Goal: Find specific page/section: Find specific page/section

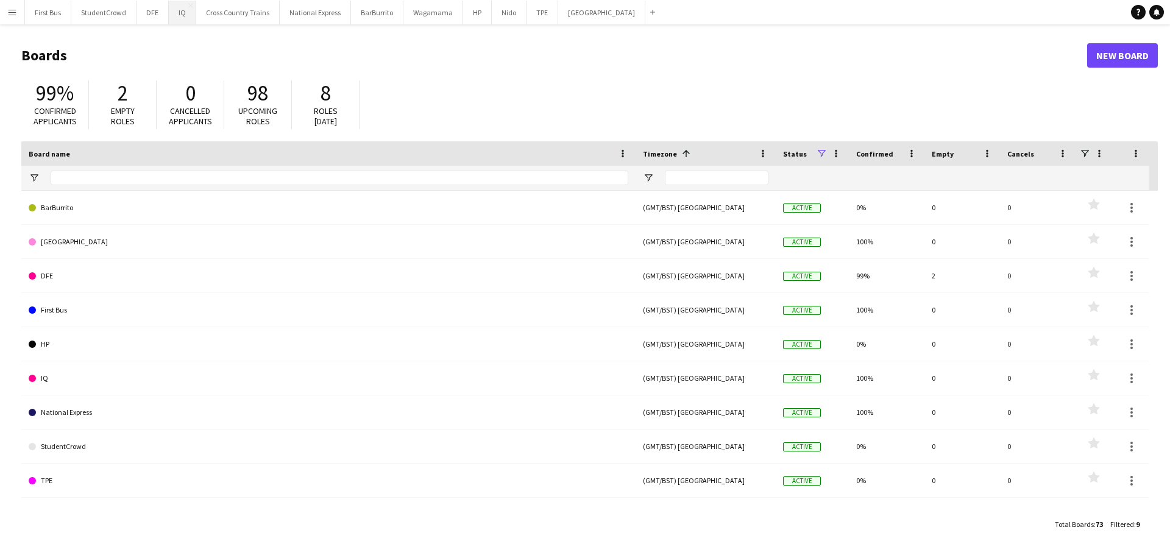
click at [181, 12] on button "IQ Close" at bounding box center [182, 13] width 27 height 24
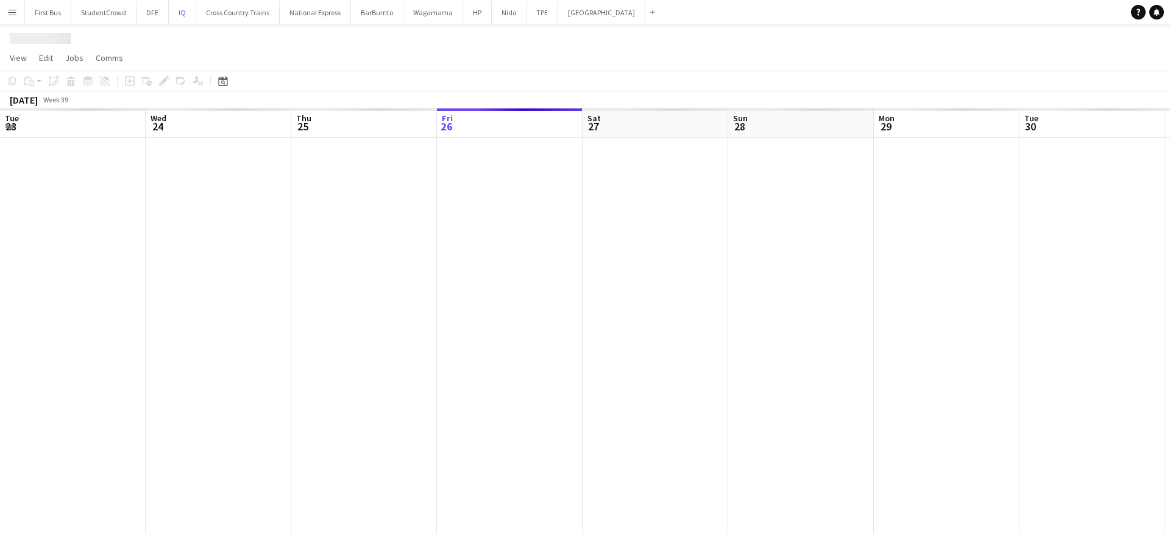
scroll to position [0, 291]
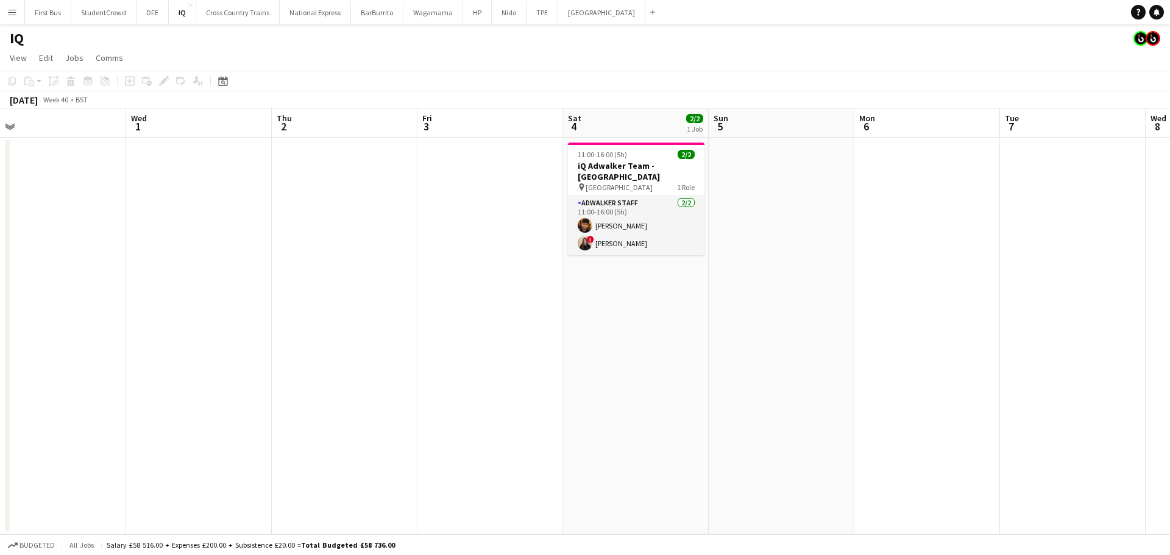
drag, startPoint x: 973, startPoint y: 216, endPoint x: 344, endPoint y: 231, distance: 629.4
click at [174, 230] on app-calendar-viewport "Sun 28 Mon 29 Tue 30 Wed 1 Thu 2 Fri 3 Sat 4 2/2 1 Job Sun 5 Mon 6 Tue 7 Wed 8 …" at bounding box center [585, 321] width 1170 height 426
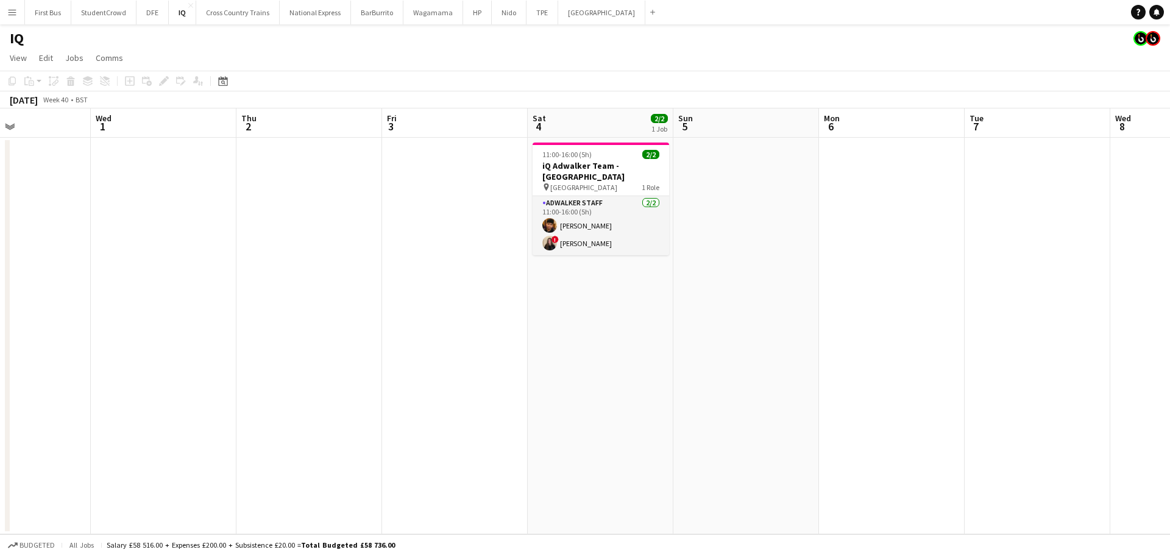
drag, startPoint x: 817, startPoint y: 253, endPoint x: 184, endPoint y: 257, distance: 632.9
click at [133, 258] on app-calendar-viewport "Sun 28 Mon 29 Tue 30 Wed 1 Thu 2 Fri 3 Sat 4 2/2 1 Job Sun 5 Mon 6 Tue 7 Wed 8 …" at bounding box center [585, 321] width 1170 height 426
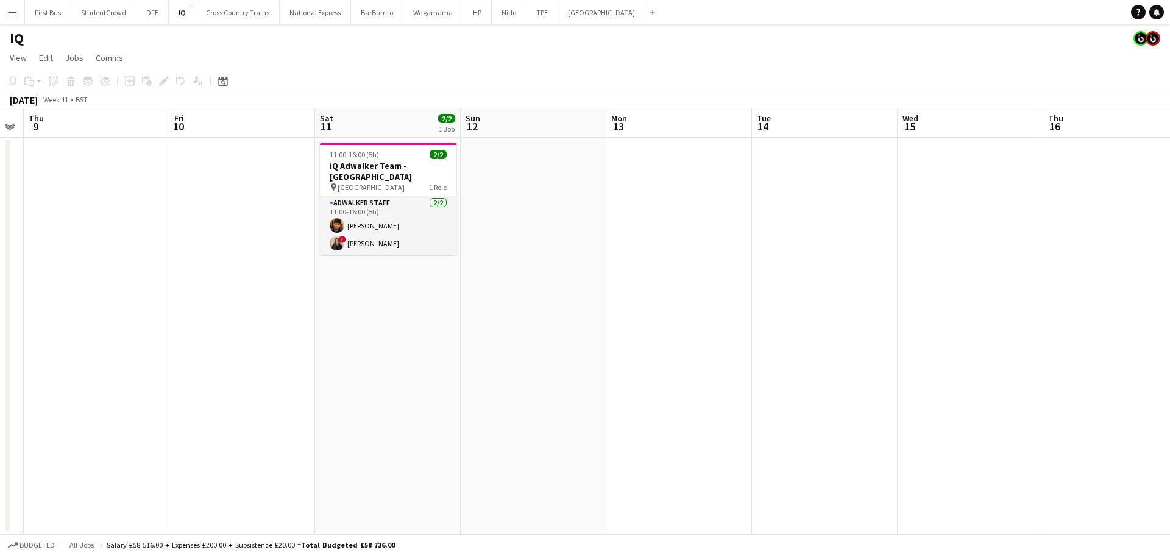
drag, startPoint x: 621, startPoint y: 239, endPoint x: 835, endPoint y: 227, distance: 213.6
click at [68, 224] on app-calendar-viewport "Mon 6 Tue 7 Wed 8 Thu 9 Fri 10 Sat 11 2/2 1 Job Sun 12 Mon 13 Tue 14 Wed 15 Thu…" at bounding box center [585, 321] width 1170 height 426
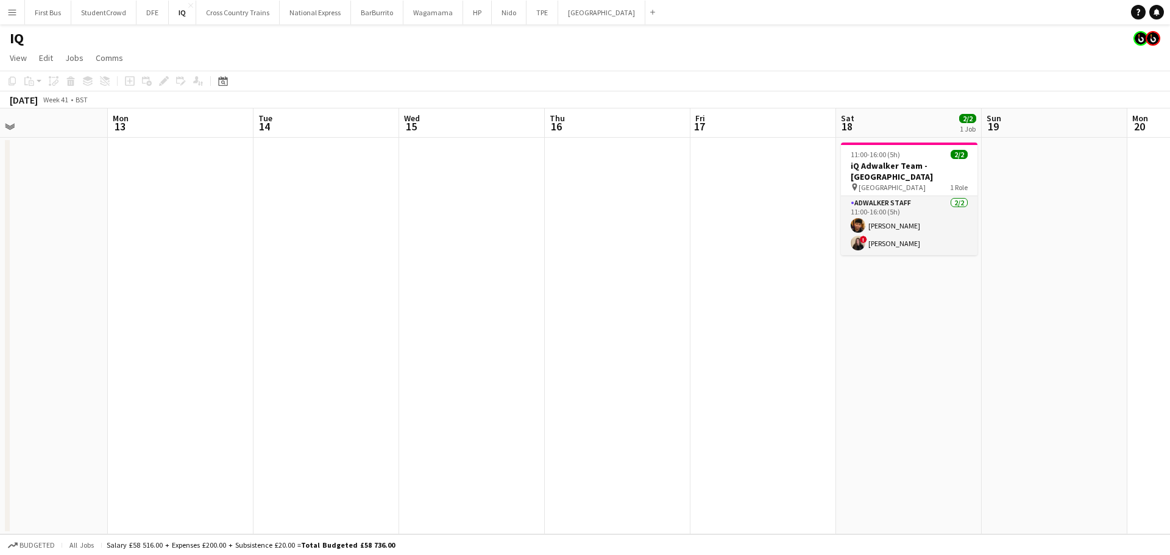
drag, startPoint x: 316, startPoint y: 224, endPoint x: 267, endPoint y: 234, distance: 50.3
click at [202, 234] on app-calendar-viewport "Thu 9 Fri 10 Sat 11 2/2 1 Job Sun 12 Mon 13 Tue 14 Wed 15 Thu 16 Fri 17 Sat 18 …" at bounding box center [585, 321] width 1170 height 426
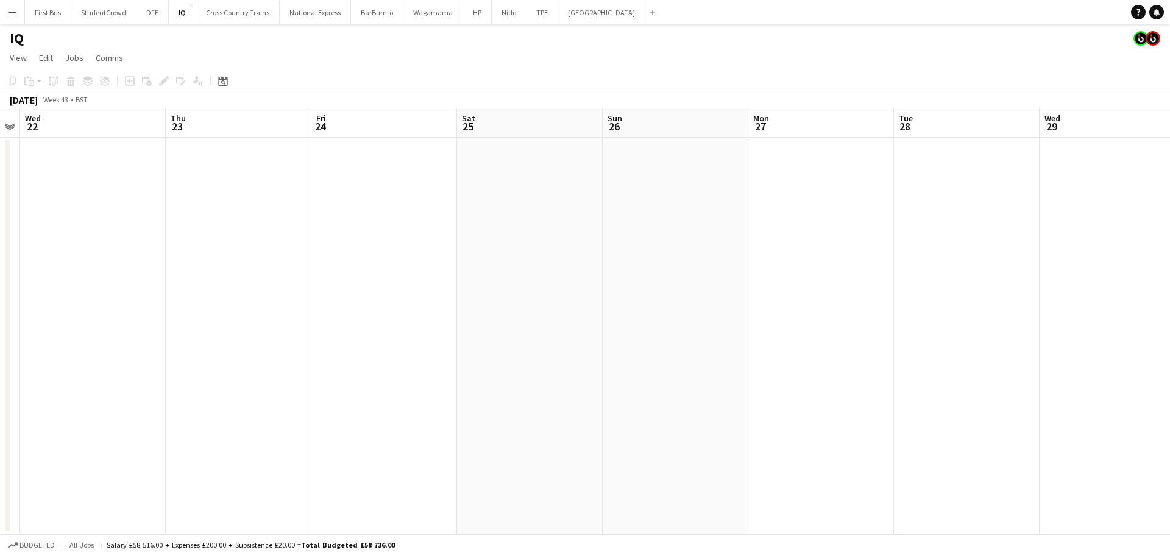
drag, startPoint x: 1054, startPoint y: 239, endPoint x: 335, endPoint y: 250, distance: 718.9
click at [335, 250] on app-calendar-viewport "Sun 19 Mon 20 Tue 21 Wed 22 Thu 23 Fri 24 Sat 25 Sun 26 Mon 27 Tue 28 Wed 29 Th…" at bounding box center [585, 321] width 1170 height 426
drag, startPoint x: 774, startPoint y: 229, endPoint x: 119, endPoint y: 213, distance: 655.7
click at [111, 214] on app-calendar-viewport "Sun 19 Mon 20 Tue 21 Wed 22 Thu 23 Fri 24 Sat 25 Sun 26 Mon 27 Tue 28 Wed 29 Th…" at bounding box center [585, 321] width 1170 height 426
drag, startPoint x: 966, startPoint y: 191, endPoint x: 297, endPoint y: 197, distance: 669.5
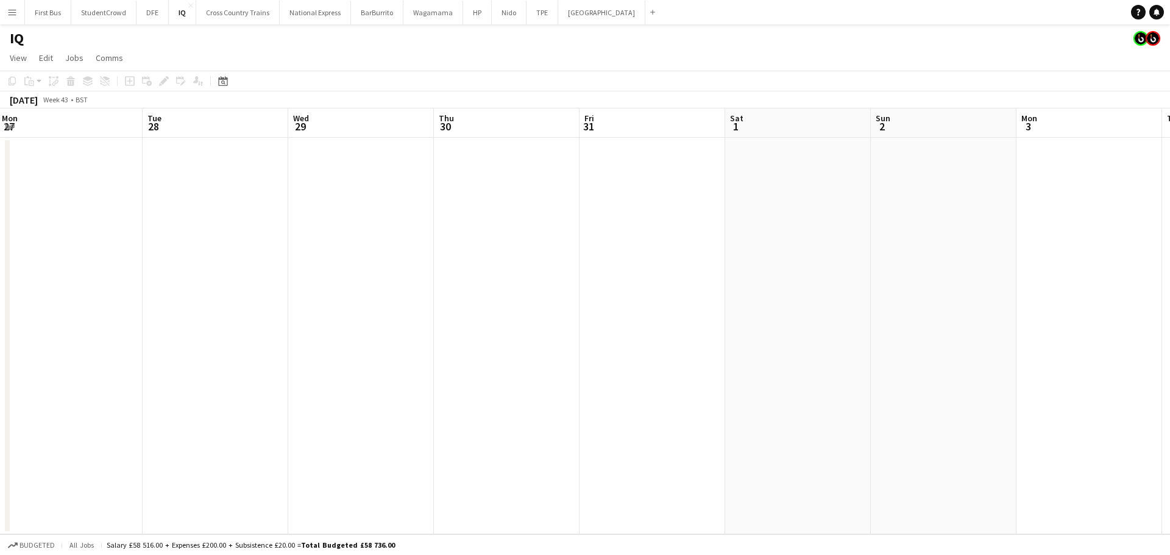
click at [260, 197] on app-calendar-viewport "Fri 24 Sat 25 Sun 26 Mon 27 Tue 28 Wed 29 Thu 30 Fri 31 Sat 1 Sun 2 Mon 3 Tue 4…" at bounding box center [585, 321] width 1170 height 426
drag, startPoint x: 941, startPoint y: 225, endPoint x: 133, endPoint y: 217, distance: 807.8
click at [133, 217] on app-calendar-viewport "Wed 29 Thu 30 Fri 31 Sat 1 Sun 2 Mon 3 Tue 4 Wed 5 Thu 6 Fri 7 Sat 8 Sun 9 Mon …" at bounding box center [585, 321] width 1170 height 426
drag, startPoint x: 908, startPoint y: 215, endPoint x: 264, endPoint y: 222, distance: 643.3
click at [200, 222] on app-calendar-viewport "Tue 4 Wed 5 Thu 6 Fri 7 Sat 8 Sun 9 Mon 10 Tue 11 Wed 12 Thu 13 Fri 14 Sat 15 S…" at bounding box center [585, 321] width 1170 height 426
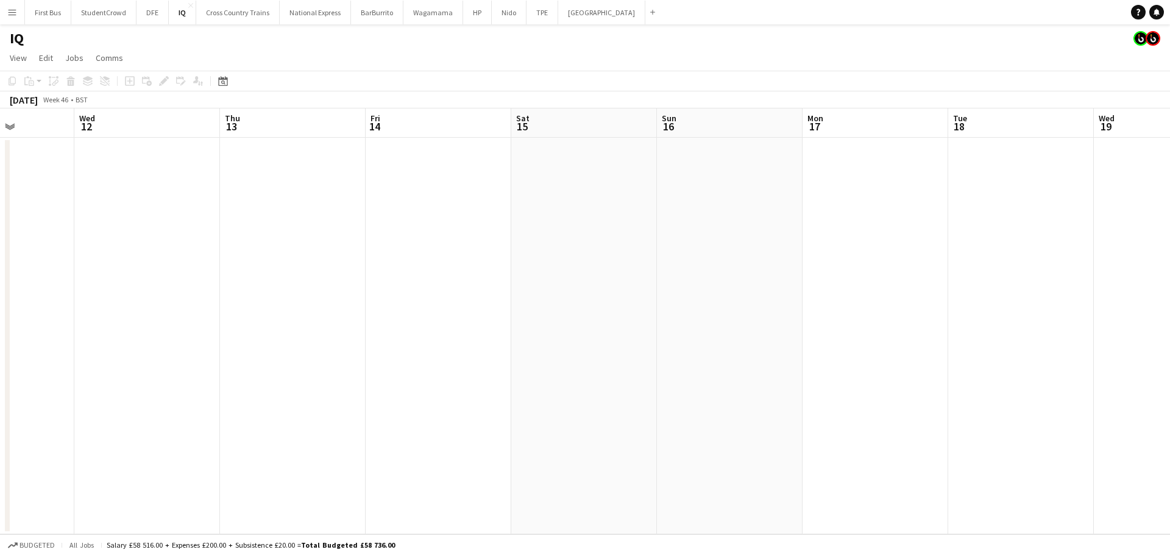
scroll to position [0, 365]
drag, startPoint x: 700, startPoint y: 228, endPoint x: -87, endPoint y: 225, distance: 786.4
click at [0, 225] on html "Menu Boards Boards Boards All jobs Status Workforce Workforce My Workforce Recr…" at bounding box center [585, 277] width 1170 height 555
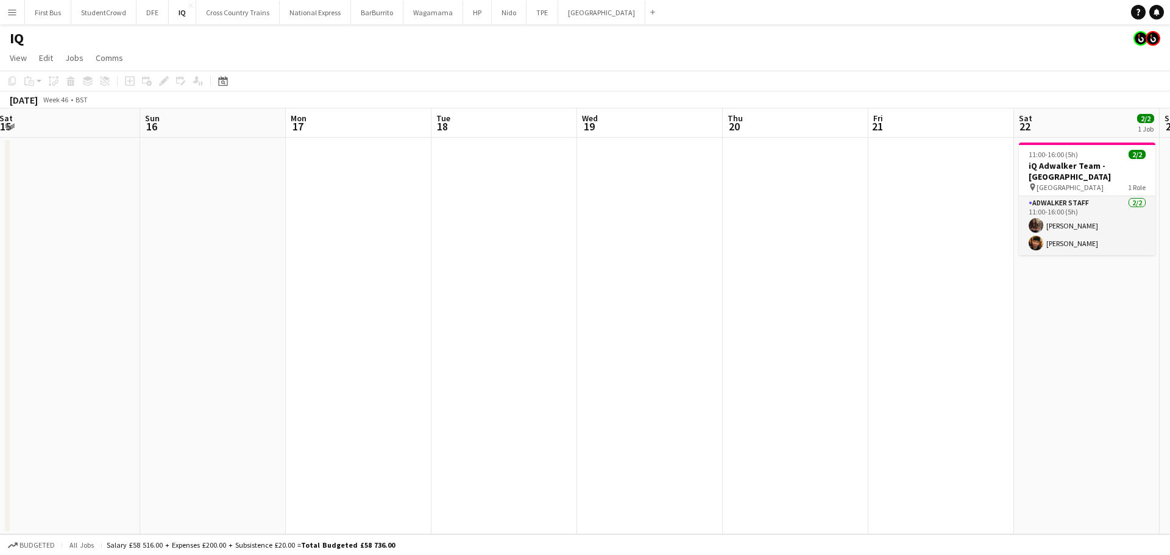
drag, startPoint x: 373, startPoint y: 264, endPoint x: 1156, endPoint y: 159, distance: 790.4
click at [1169, 159] on app-calendar-viewport "Fri 14 Sat 15 Sun 16 Mon 17 Tue 18 Wed 19 Thu 20 Fri 21 Sat 22 2/2 1 Job Sun 23…" at bounding box center [585, 321] width 1170 height 426
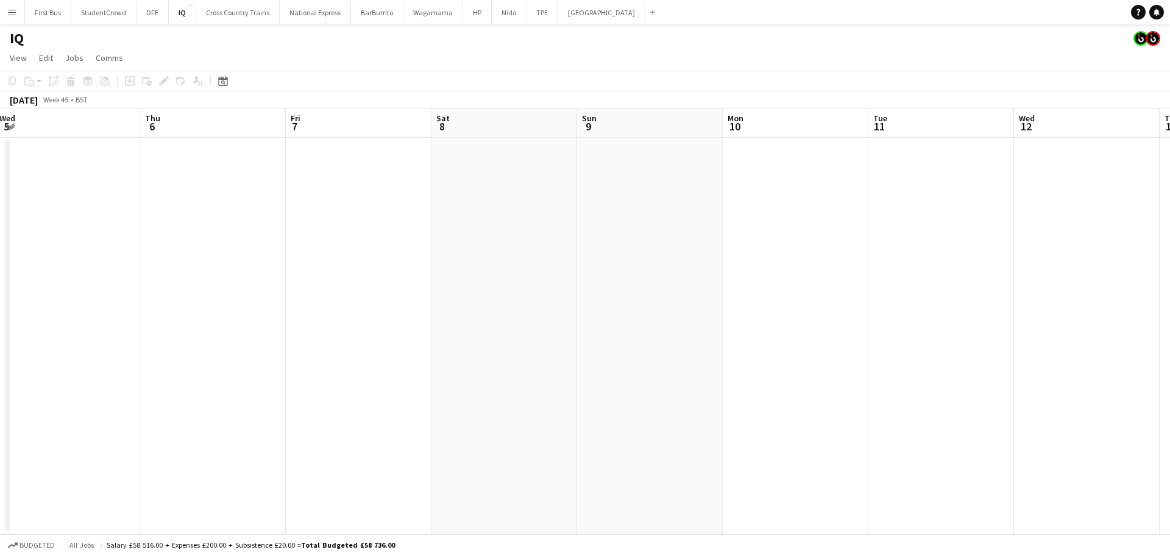
drag, startPoint x: 843, startPoint y: 276, endPoint x: 885, endPoint y: 277, distance: 41.4
click at [885, 277] on app-calendar-viewport "Mon 3 Tue 4 Wed 5 Thu 6 Fri 7 Sat 8 Sun 9 Mon 10 Tue 11 Wed 12 Thu 13 Fri 14 Sa…" at bounding box center [585, 321] width 1170 height 426
drag, startPoint x: 393, startPoint y: 225, endPoint x: 740, endPoint y: 241, distance: 347.0
click at [1165, 253] on app-calendar-viewport "Mon 3 Tue 4 Wed 5 Thu 6 Fri 7 Sat 8 Sun 9 Mon 10 Tue 11 Wed 12 Thu 13 Fri 14 Sa…" at bounding box center [585, 321] width 1170 height 426
drag, startPoint x: 364, startPoint y: 230, endPoint x: 660, endPoint y: 221, distance: 296.8
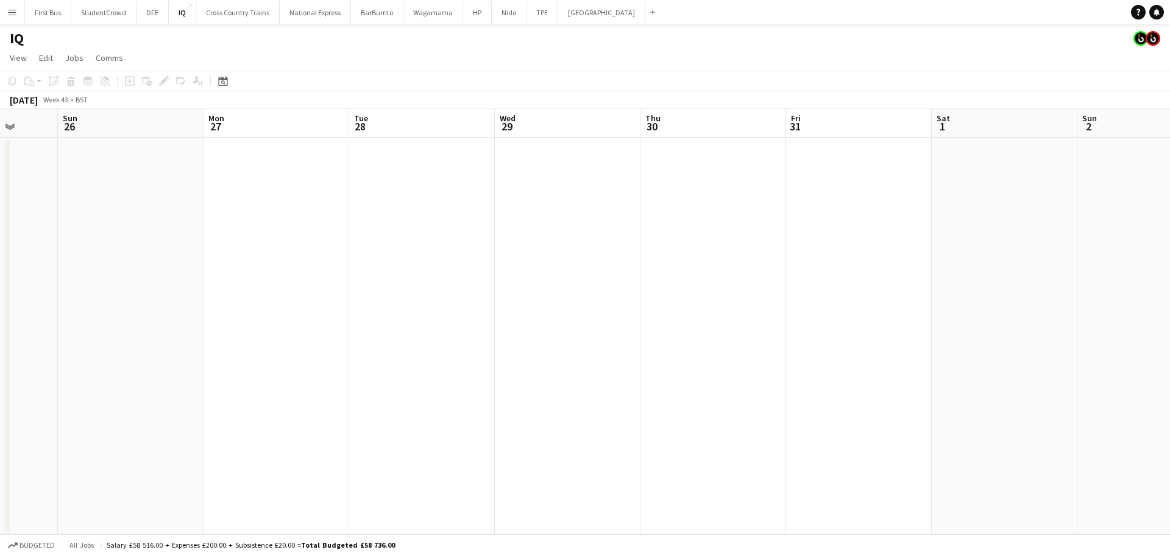
click at [1166, 265] on app-calendar-viewport "Thu 23 Fri 24 Sat 25 Sun 26 Mon 27 Tue 28 Wed 29 Thu 30 Fri 31 Sat 1 Sun 2 Mon …" at bounding box center [585, 321] width 1170 height 426
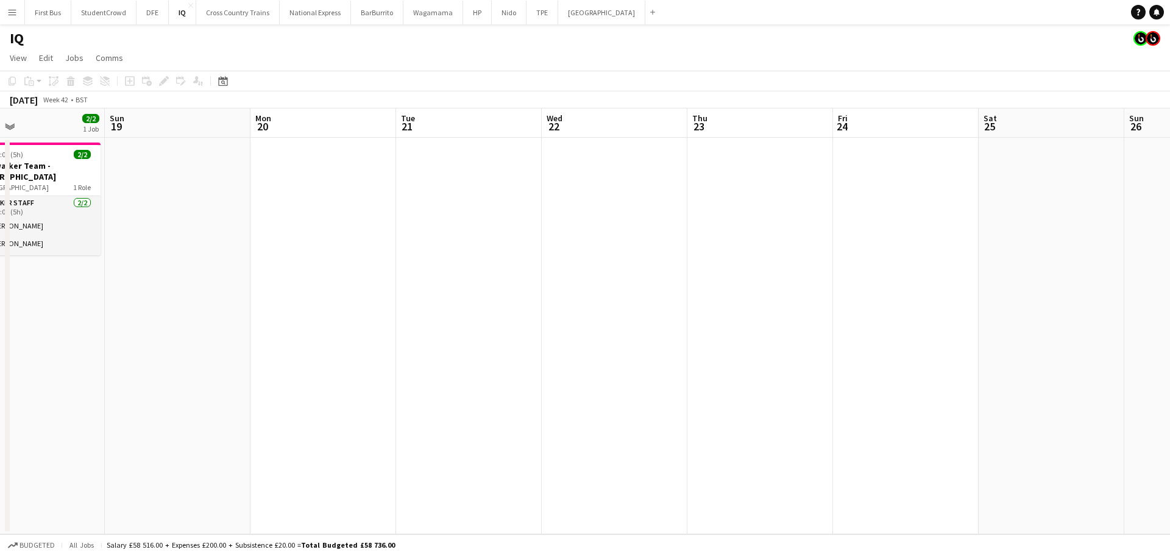
drag, startPoint x: 690, startPoint y: 240, endPoint x: 927, endPoint y: 156, distance: 251.4
click at [1117, 244] on app-calendar-viewport "Thu 16 Fri 17 Sat 18 2/2 1 Job Sun 19 Mon 20 Tue 21 Wed 22 Thu 23 Fri 24 Sat 25…" at bounding box center [585, 321] width 1170 height 426
